Goal: Navigation & Orientation: Find specific page/section

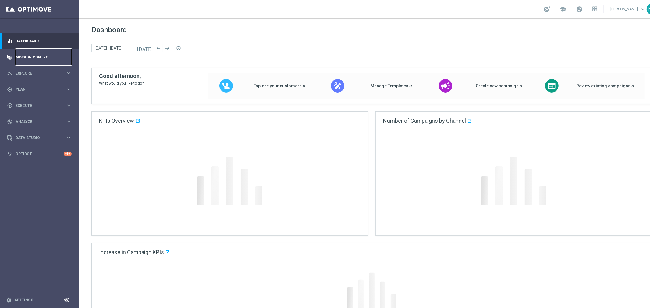
click at [35, 55] on link "Mission Control" at bounding box center [44, 57] width 56 height 16
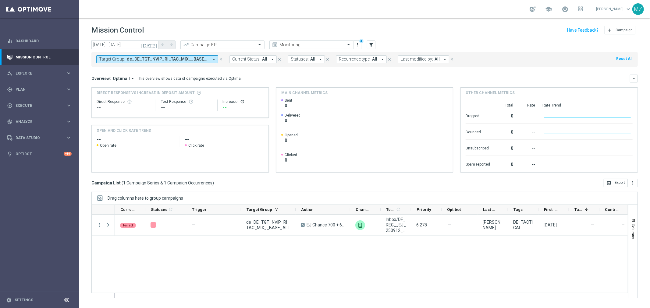
click at [181, 59] on span "de_DE_TGT_NVIP_RI_TAC_MIX__BASE_ALL" at bounding box center [168, 59] width 82 height 5
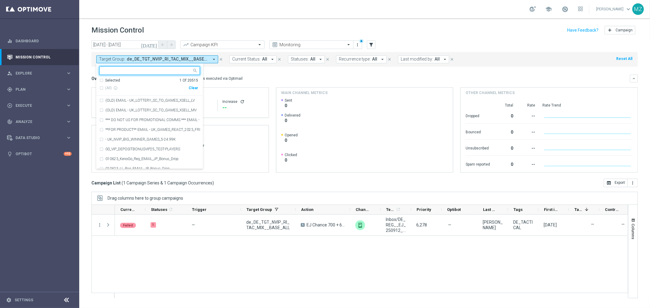
click at [0, 0] on div "Clear" at bounding box center [0, 0] width 0 height 0
click at [369, 45] on icon "filter_alt" at bounding box center [371, 44] width 5 height 5
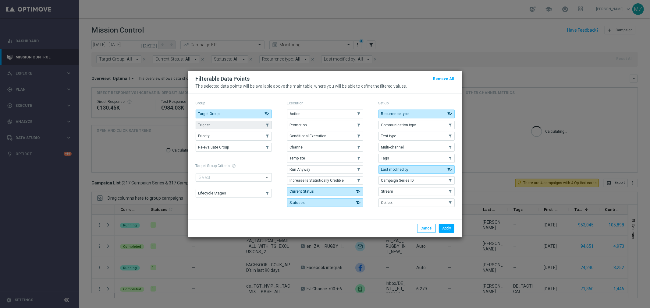
click at [215, 126] on button "Trigger" at bounding box center [234, 125] width 76 height 9
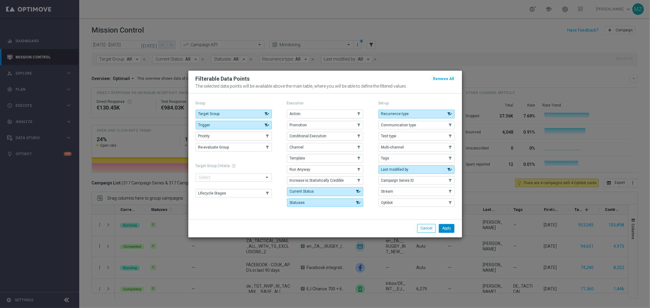
click at [444, 230] on button "Apply" at bounding box center [447, 228] width 16 height 9
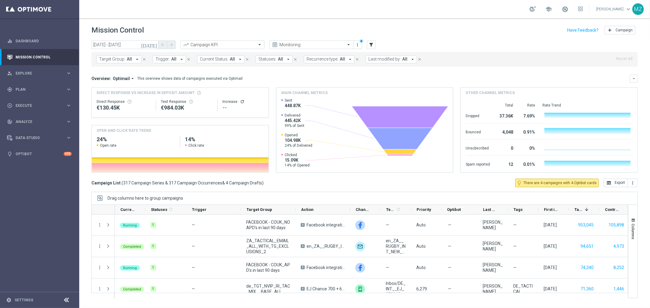
click at [155, 43] on icon "[DATE]" at bounding box center [149, 44] width 16 height 5
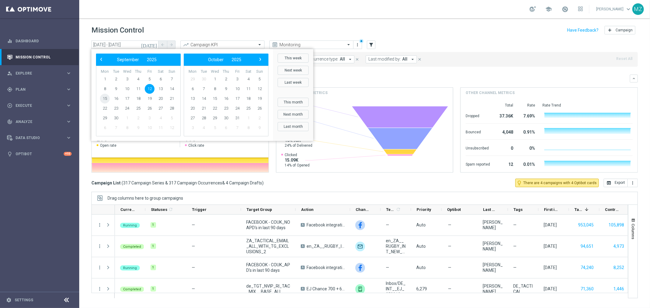
click at [106, 101] on span "15" at bounding box center [105, 99] width 10 height 10
type input "[DATE] - [DATE]"
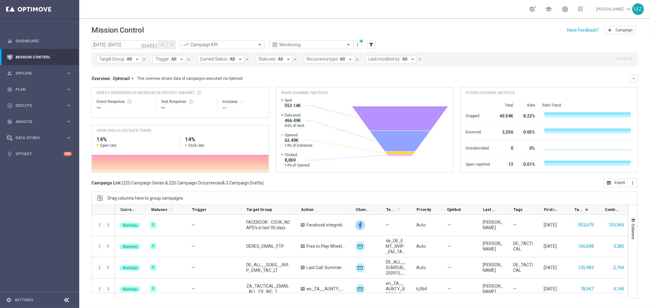
drag, startPoint x: 208, startPoint y: 146, endPoint x: 185, endPoint y: 141, distance: 22.9
click at [185, 141] on div "14% Click rate" at bounding box center [224, 142] width 78 height 12
click at [164, 59] on span "Trigger:" at bounding box center [162, 59] width 14 height 5
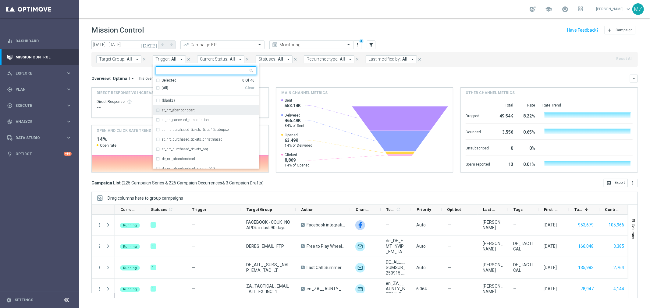
click at [183, 113] on div "at_nrt_abandondcart" at bounding box center [206, 110] width 101 height 10
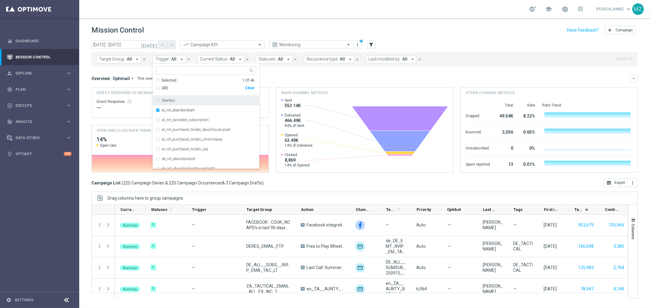
click at [521, 37] on header "Mission Control add Campaign" at bounding box center [364, 29] width 571 height 22
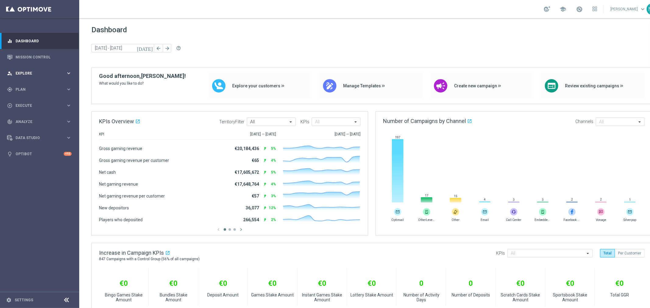
click at [26, 72] on span "Explore" at bounding box center [41, 74] width 50 height 4
click at [41, 159] on div "gps_fixed Plan keyboard_arrow_right" at bounding box center [39, 163] width 79 height 16
click at [37, 102] on link "Target Groups" at bounding box center [40, 102] width 48 height 5
